Goal: Understand process/instructions

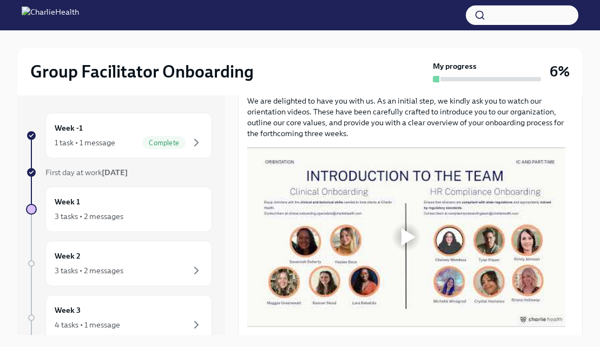
scroll to position [517, 0]
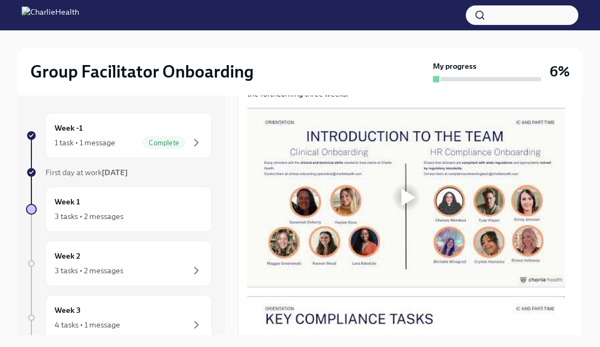
click at [408, 191] on div at bounding box center [409, 196] width 14 height 17
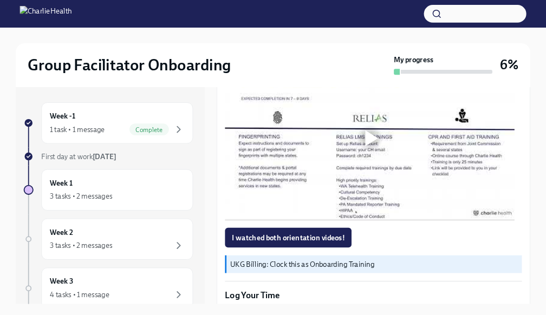
scroll to position [695, 0]
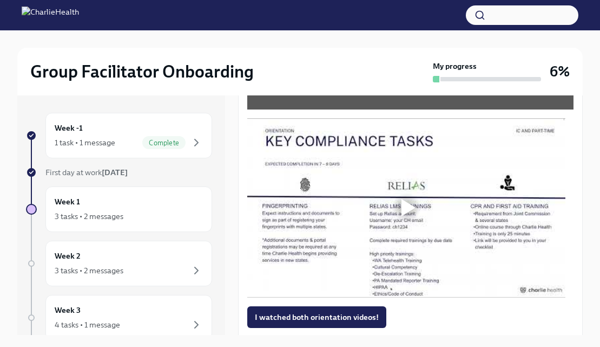
click at [408, 199] on div at bounding box center [409, 207] width 14 height 17
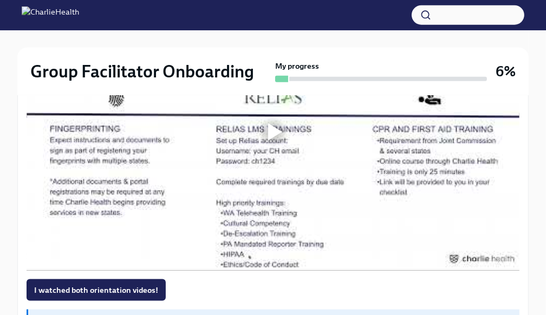
scroll to position [1058, 0]
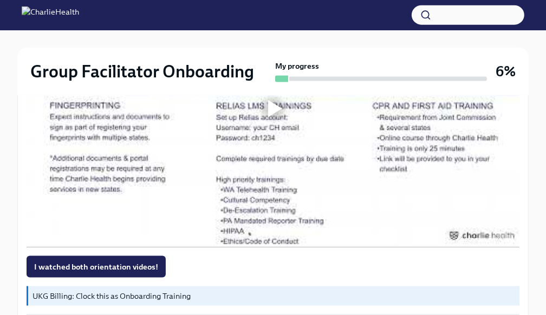
click at [270, 110] on div at bounding box center [275, 108] width 14 height 17
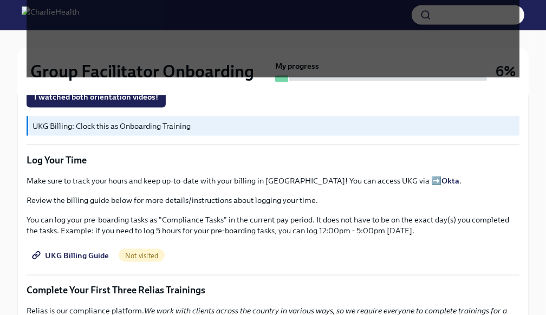
scroll to position [1215, 0]
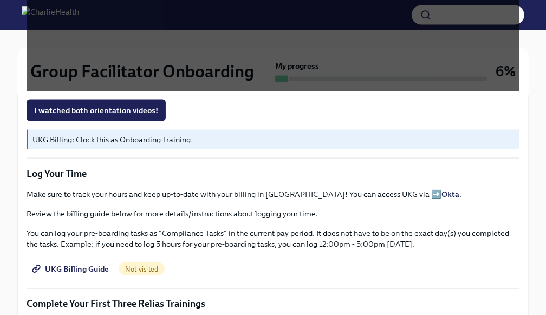
click at [441, 194] on strong "Okta" at bounding box center [450, 194] width 18 height 10
click at [126, 113] on span "I watched both orientation videos!" at bounding box center [96, 110] width 124 height 11
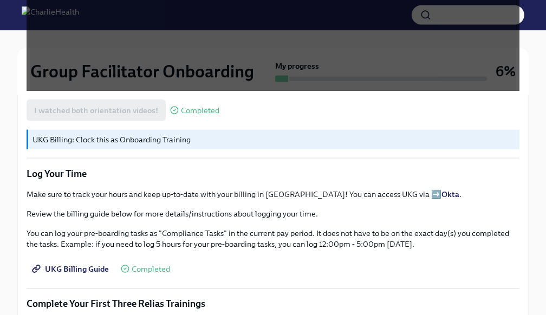
click at [493, 244] on p "You can log your pre-boarding tasks as "Compliance Tasks" in the current pay pe…" at bounding box center [273, 239] width 493 height 22
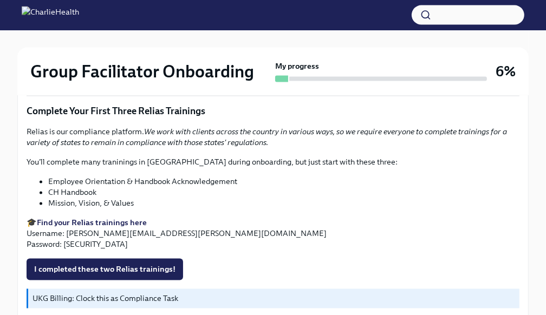
scroll to position [1419, 0]
